Goal: Task Accomplishment & Management: Manage account settings

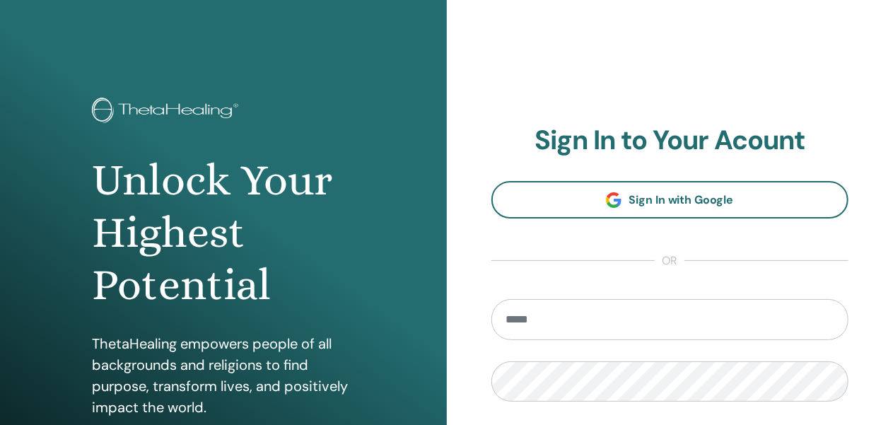
type input "**********"
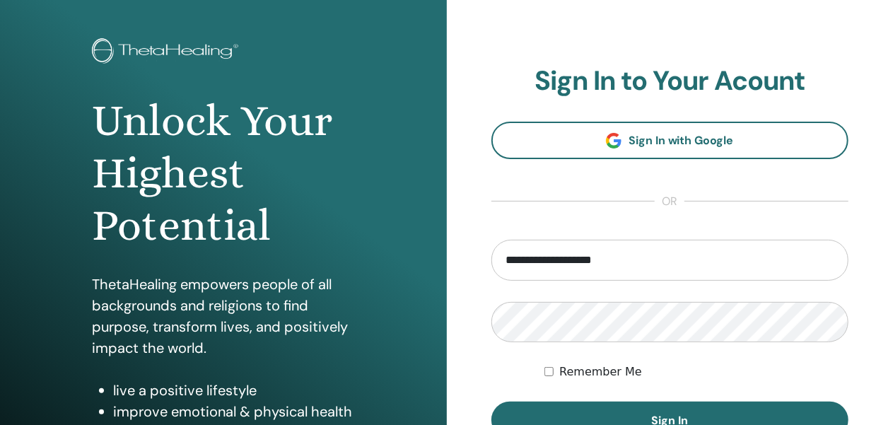
scroll to position [91, 0]
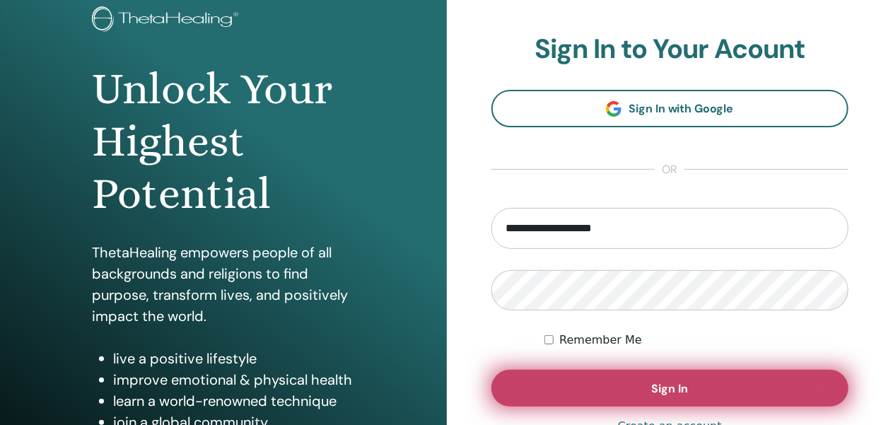
click at [648, 387] on button "Sign In" at bounding box center [671, 388] width 358 height 37
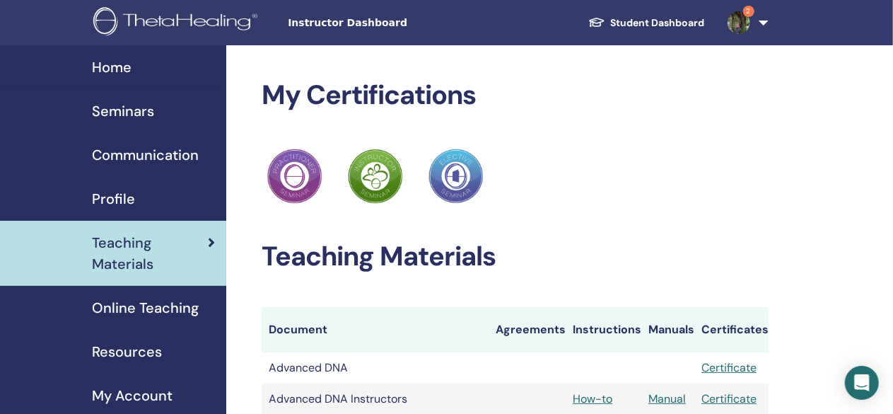
click at [141, 303] on span "Online Teaching" at bounding box center [145, 307] width 107 height 21
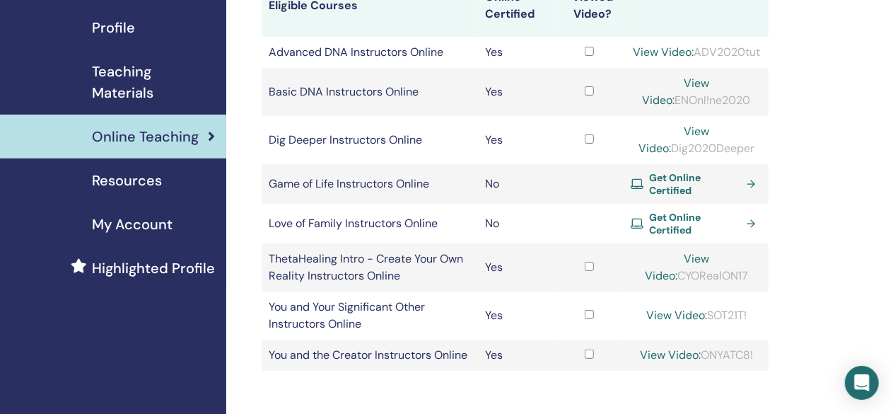
scroll to position [112, 0]
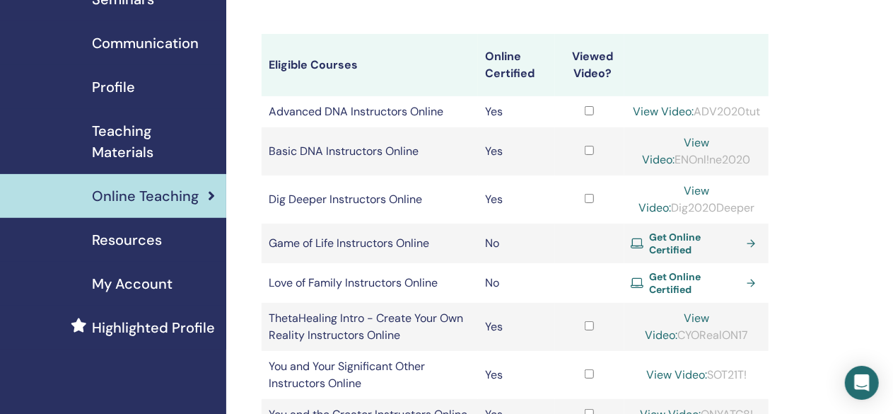
click at [134, 145] on span "Teaching Materials" at bounding box center [153, 141] width 123 height 42
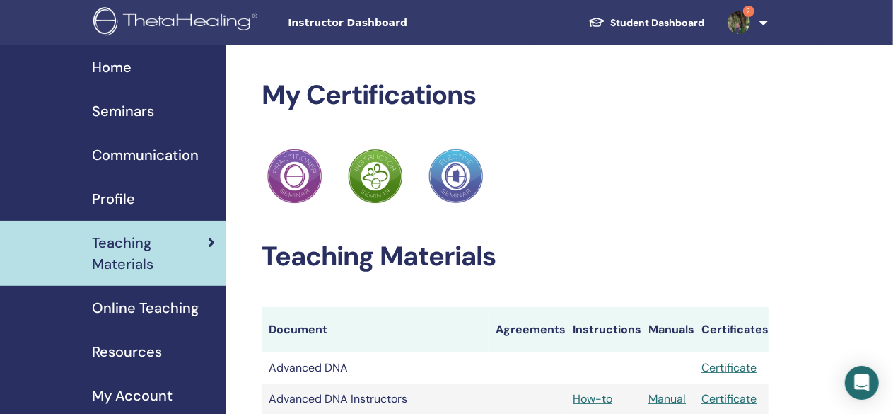
click at [739, 31] on img at bounding box center [739, 22] width 23 height 23
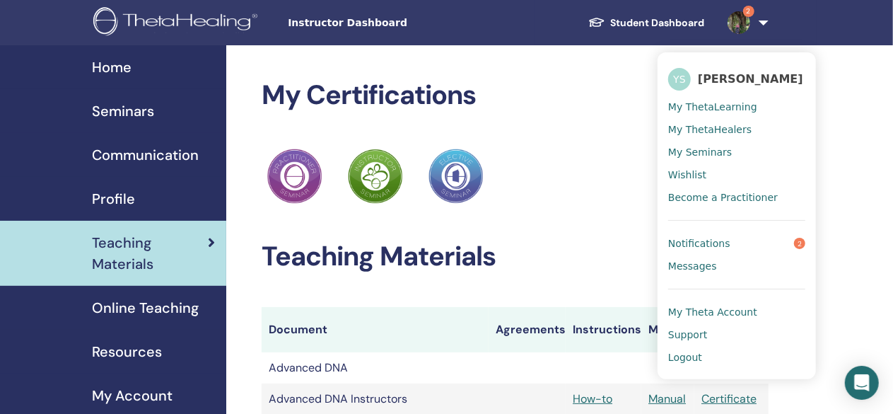
click at [694, 245] on span "Notifications" at bounding box center [700, 243] width 62 height 13
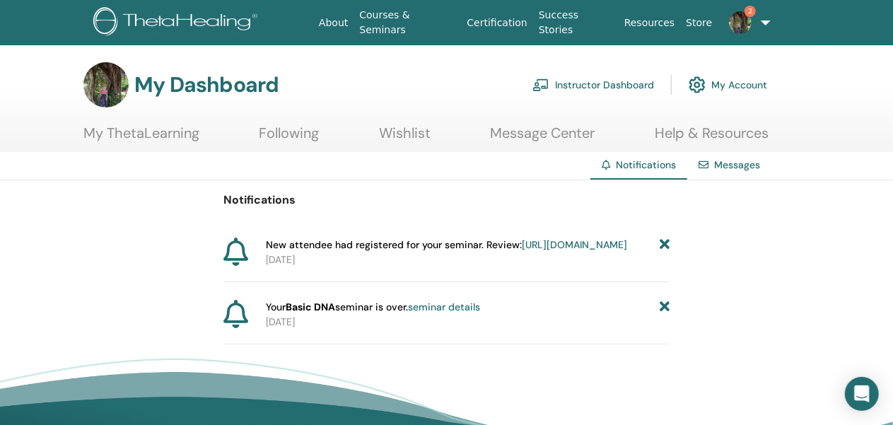
click at [666, 244] on icon at bounding box center [665, 245] width 10 height 15
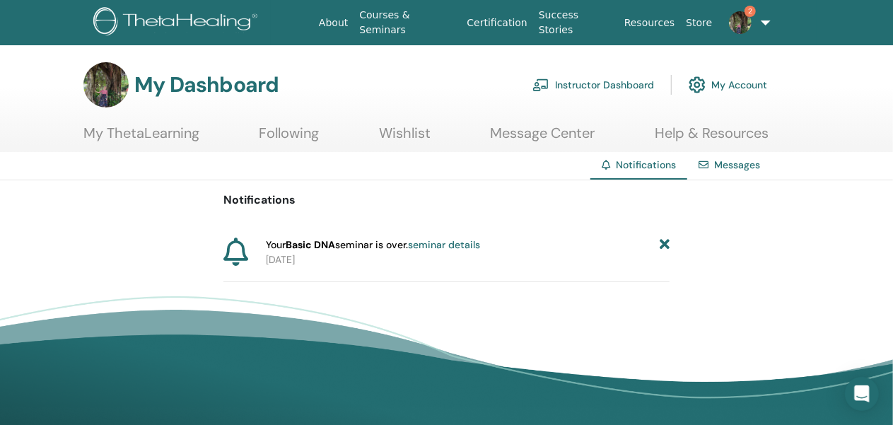
click at [666, 243] on icon at bounding box center [665, 245] width 10 height 15
